Goal: Check status: Check status

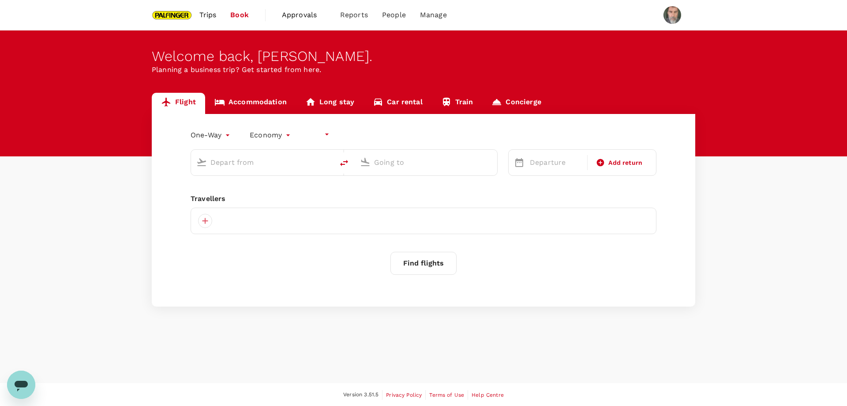
type input "undefined, undefined (any)"
type input "roundtrip"
type input "Singapore Changi (SIN)"
type input "Soekarno-Hatta Intl (CGK)"
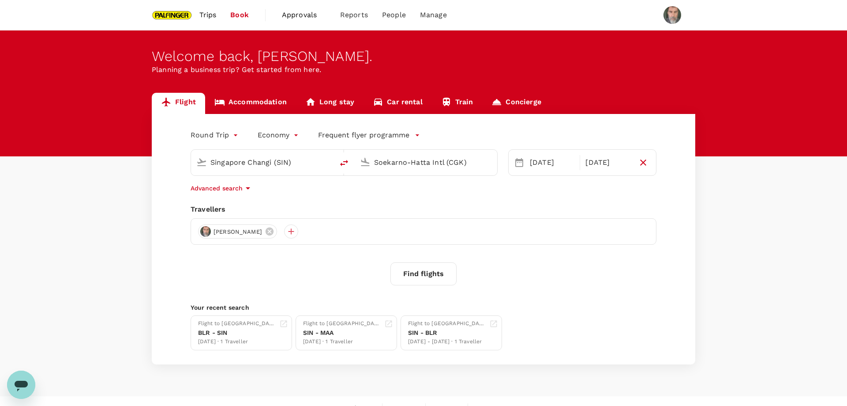
click at [211, 12] on span "Trips" at bounding box center [208, 15] width 17 height 11
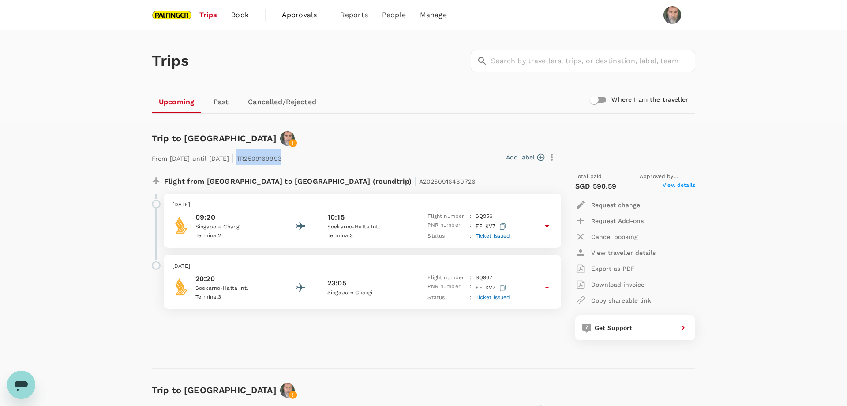
drag, startPoint x: 314, startPoint y: 159, endPoint x: 270, endPoint y: 160, distance: 44.1
click at [270, 160] on p "From 27 Oct 2025 until 30 Oct 2025 | TR2509169993" at bounding box center [217, 157] width 130 height 16
copy p "TR2509169993"
click at [397, 177] on div "Flight from Singapore to Indonesia (roundtrip) | A20250916480726" at bounding box center [333, 180] width 339 height 16
drag, startPoint x: 395, startPoint y: 181, endPoint x: 335, endPoint y: 185, distance: 60.2
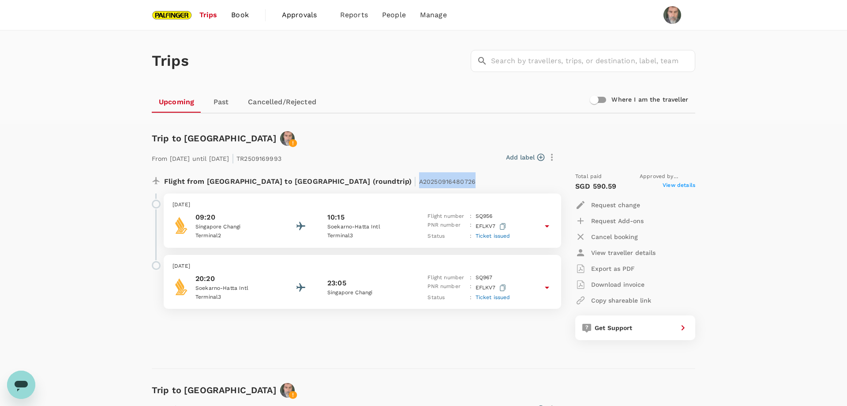
click at [335, 185] on div "Flight from Singapore to Indonesia (roundtrip) | A20250916480726" at bounding box center [333, 180] width 339 height 16
copy span "A20250916480726"
